Goal: Task Accomplishment & Management: Use online tool/utility

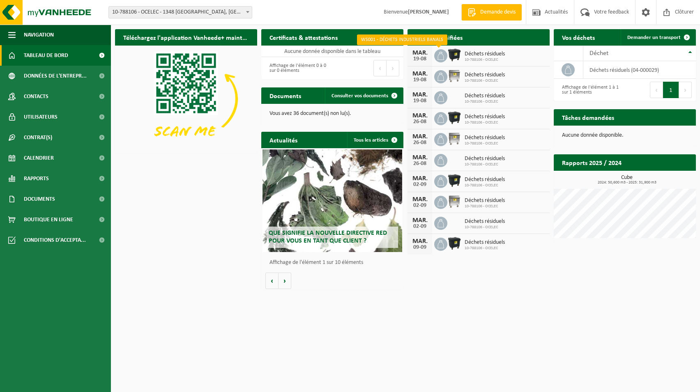
click at [440, 59] on icon at bounding box center [441, 56] width 8 height 8
click at [438, 76] on icon at bounding box center [441, 77] width 8 height 8
click at [443, 53] on icon at bounding box center [441, 56] width 8 height 8
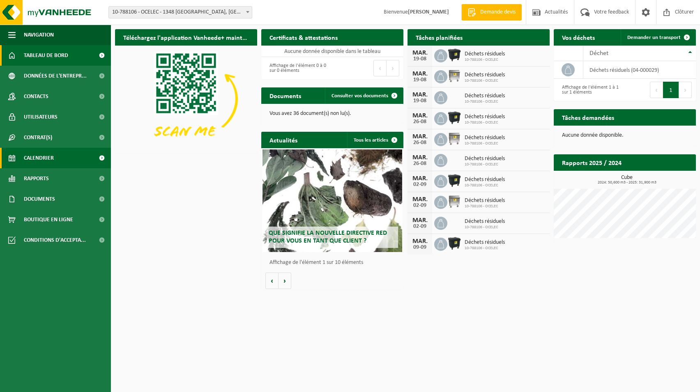
click at [40, 154] on span "Calendrier" at bounding box center [39, 158] width 30 height 21
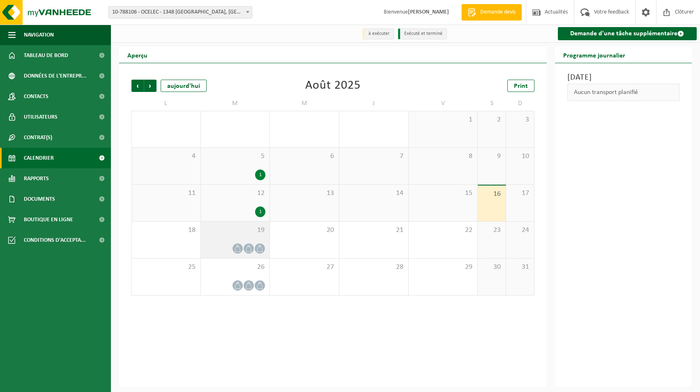
click at [236, 251] on icon at bounding box center [237, 248] width 7 height 7
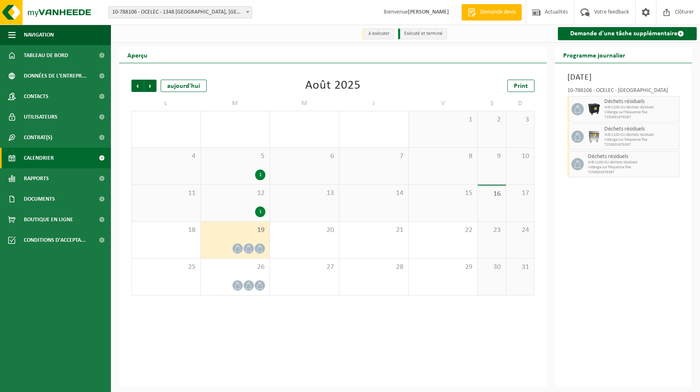
click at [238, 250] on icon at bounding box center [237, 248] width 7 height 7
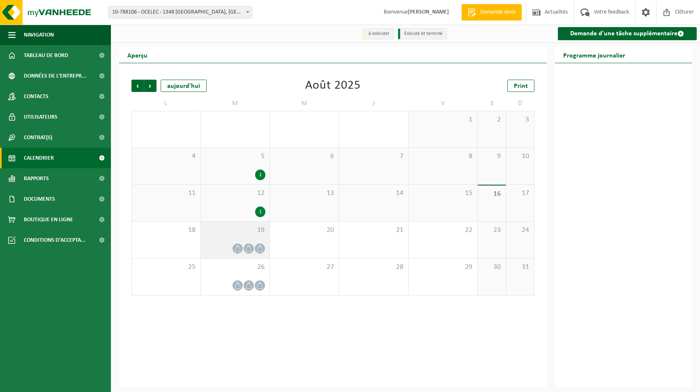
click at [235, 250] on icon at bounding box center [237, 248] width 7 height 7
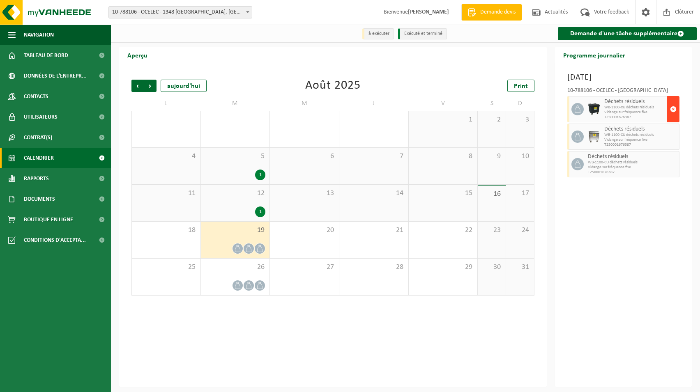
click at [673, 107] on span "button" at bounding box center [673, 109] width 7 height 16
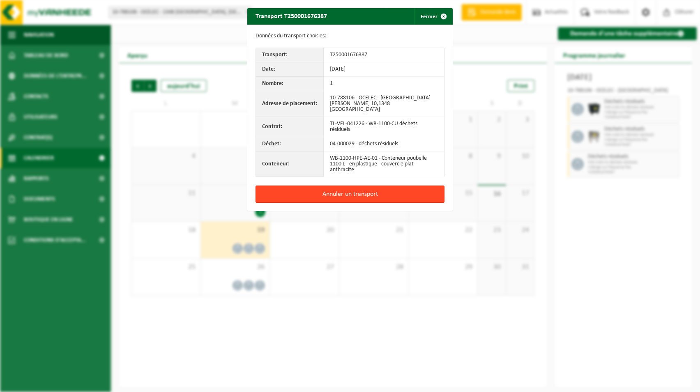
click at [359, 188] on button "Annuler un transport" at bounding box center [350, 194] width 189 height 17
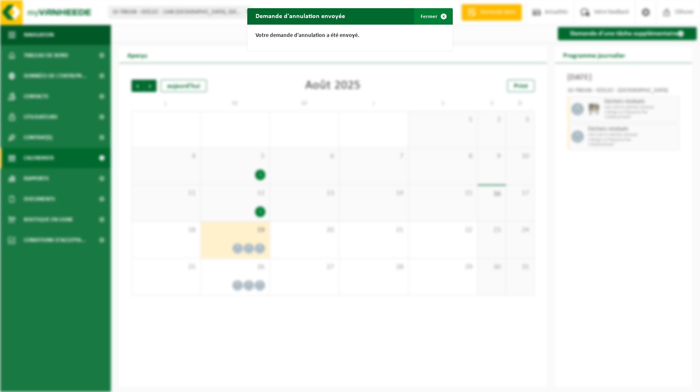
click at [424, 16] on button "Fermer" at bounding box center [433, 16] width 38 height 16
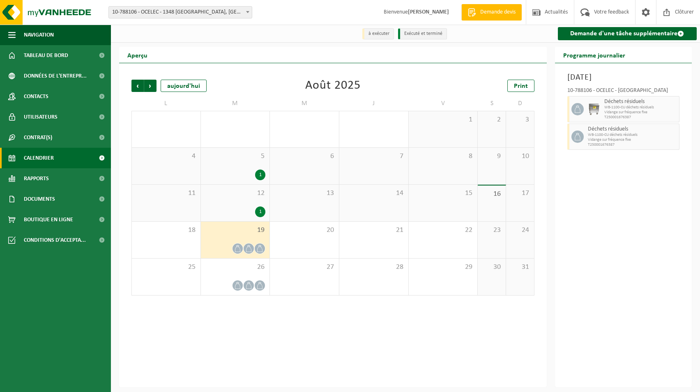
click at [250, 247] on icon at bounding box center [248, 248] width 7 height 7
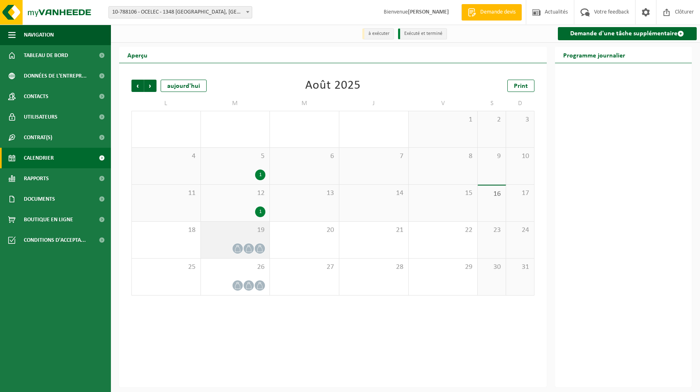
click at [263, 248] on icon at bounding box center [259, 248] width 7 height 7
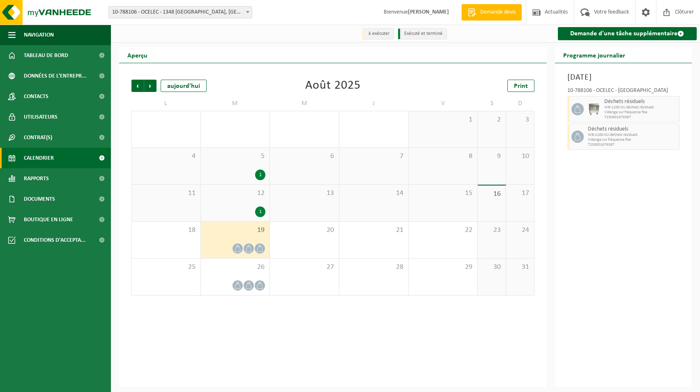
click at [224, 249] on div at bounding box center [235, 248] width 61 height 11
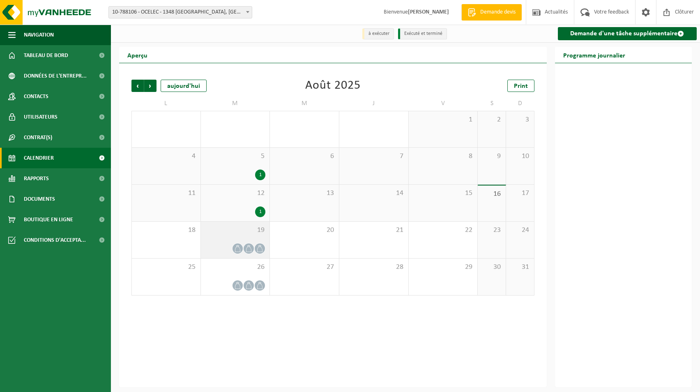
click at [262, 249] on icon at bounding box center [259, 248] width 7 height 7
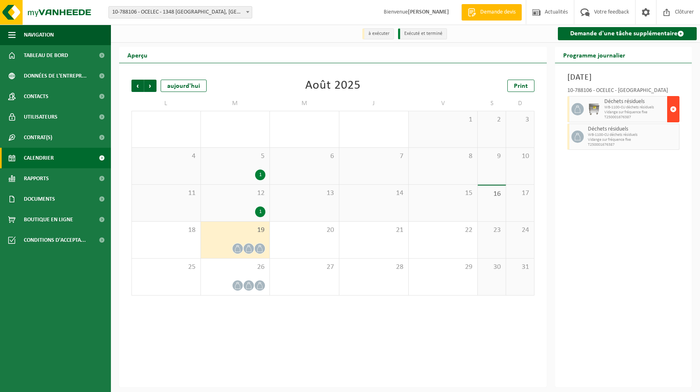
click at [671, 109] on span "button" at bounding box center [673, 109] width 7 height 16
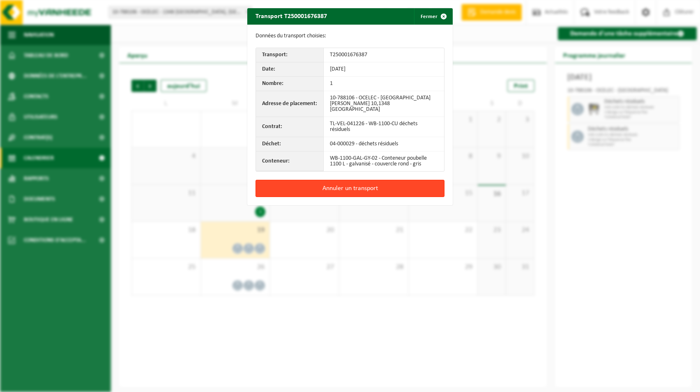
click at [348, 180] on button "Annuler un transport" at bounding box center [350, 188] width 189 height 17
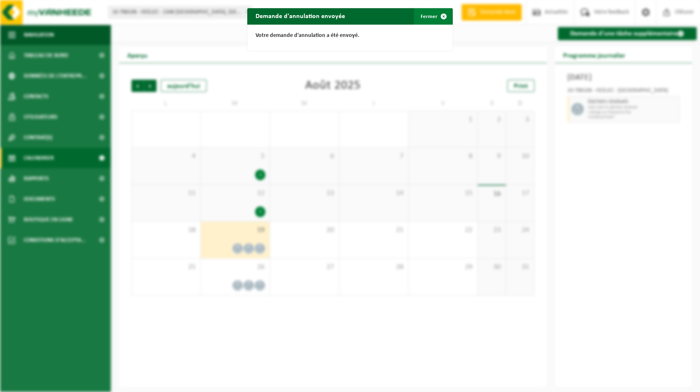
click at [440, 14] on span "button" at bounding box center [444, 16] width 16 height 16
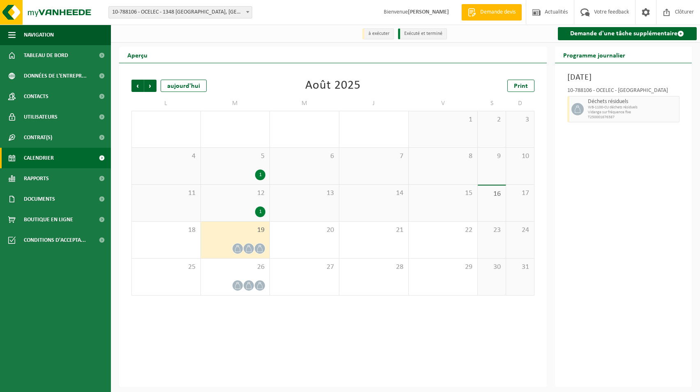
click at [249, 249] on icon at bounding box center [248, 248] width 7 height 7
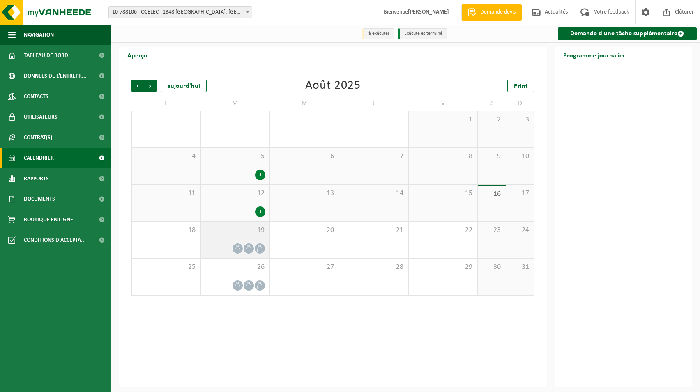
click at [240, 249] on icon at bounding box center [237, 248] width 7 height 7
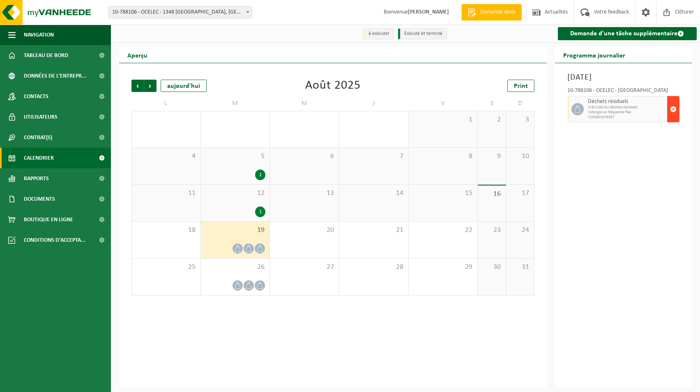
click at [675, 110] on span "button" at bounding box center [673, 109] width 7 height 16
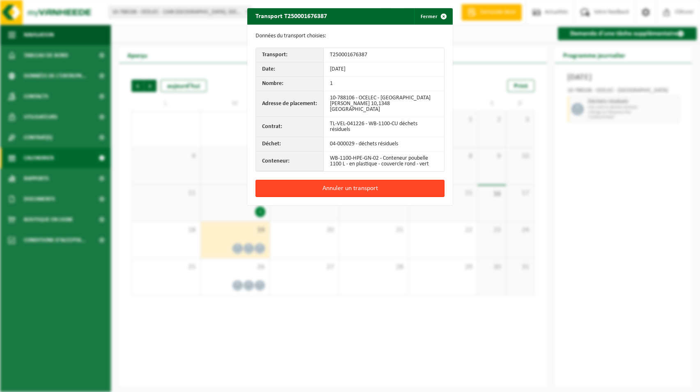
click at [347, 184] on button "Annuler un transport" at bounding box center [350, 188] width 189 height 17
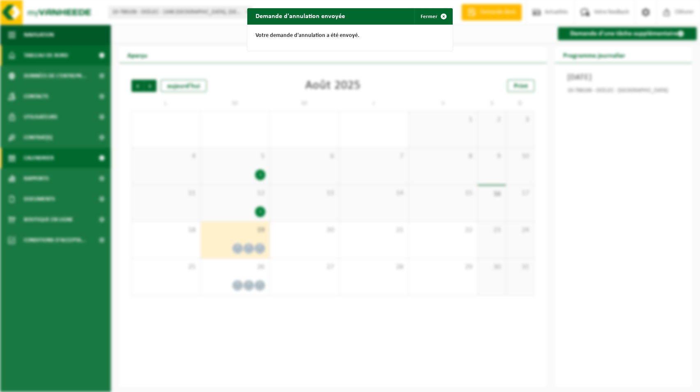
drag, startPoint x: 27, startPoint y: 46, endPoint x: 26, endPoint y: 51, distance: 5.5
click at [26, 46] on div "Demande d'annulation envoyée Fermer Votre demande d'annulation a été envoyé." at bounding box center [350, 196] width 700 height 392
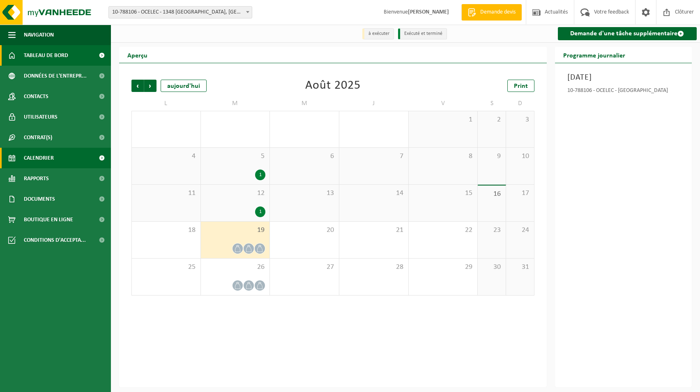
click at [29, 54] on span "Tableau de bord" at bounding box center [46, 55] width 44 height 21
